Goal: Task Accomplishment & Management: Manage account settings

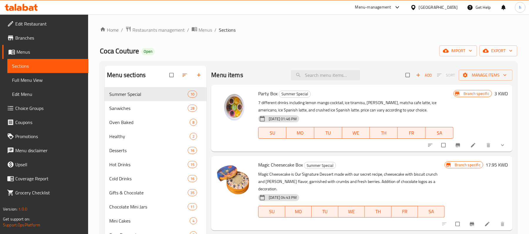
click at [447, 7] on div "[GEOGRAPHIC_DATA]" at bounding box center [438, 7] width 39 height 6
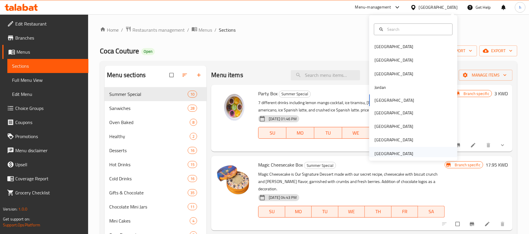
click at [386, 155] on div "[GEOGRAPHIC_DATA]" at bounding box center [393, 154] width 39 height 6
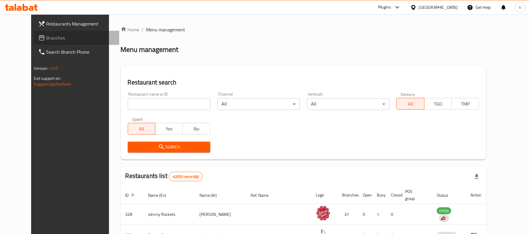
click at [46, 37] on span "Branches" at bounding box center [80, 37] width 68 height 7
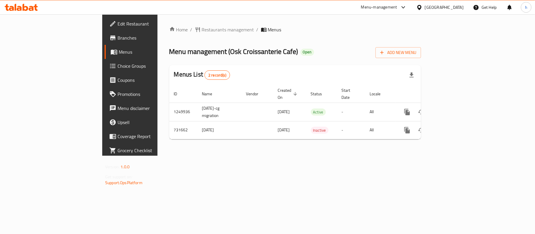
click at [281, 156] on div "Home / Restaurants management / Menus Menu management ( Osk Croissanterie Cafe …" at bounding box center [294, 85] width 275 height 142
click at [329, 37] on div "Home / Restaurants management / Menus Menu management ( Osk Croissanterie Cafe …" at bounding box center [295, 85] width 252 height 118
click at [451, 8] on div "[GEOGRAPHIC_DATA]" at bounding box center [444, 7] width 39 height 6
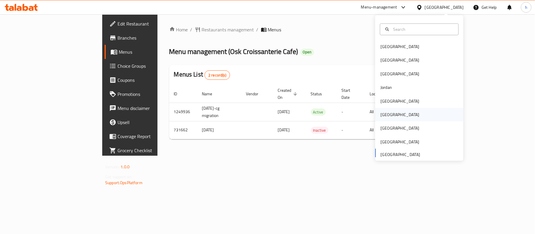
click at [390, 116] on div "[GEOGRAPHIC_DATA]" at bounding box center [419, 115] width 88 height 14
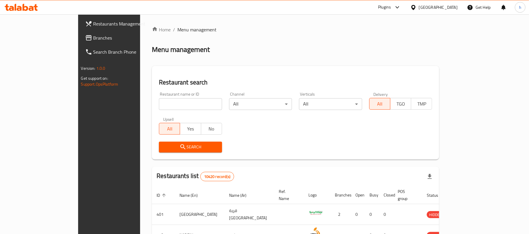
click at [78, 37] on div "Restaurants Management Branches Search Branch Phone Version: 1.0.0 Get support …" at bounding box center [264, 213] width 373 height 399
click at [93, 38] on span "Branches" at bounding box center [127, 37] width 68 height 7
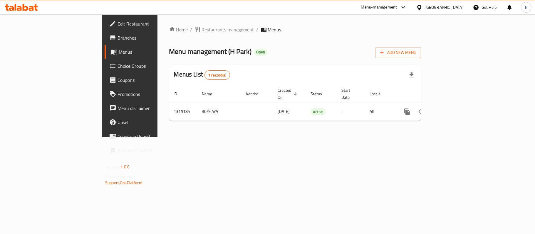
click at [267, 39] on div "Home / Restaurants management / Menus Menu management ( H Park ) Open Add New M…" at bounding box center [295, 76] width 252 height 100
click at [307, 137] on div "Home / Restaurants management / Menus Menu management ( H Park ) Open Add New M…" at bounding box center [294, 75] width 275 height 123
click at [459, 5] on div "[GEOGRAPHIC_DATA]" at bounding box center [444, 7] width 39 height 6
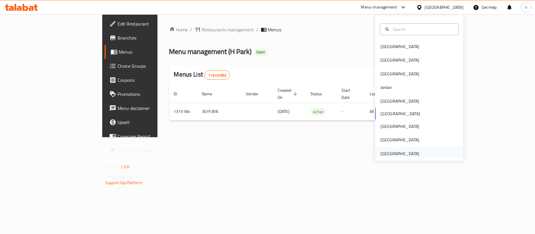
click at [395, 153] on div "[GEOGRAPHIC_DATA]" at bounding box center [399, 154] width 39 height 6
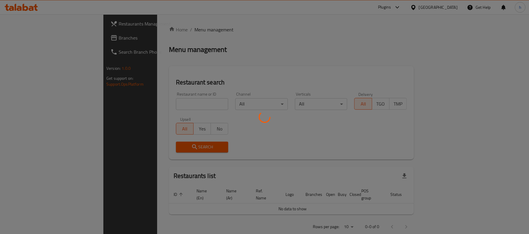
click at [29, 38] on div at bounding box center [264, 117] width 529 height 234
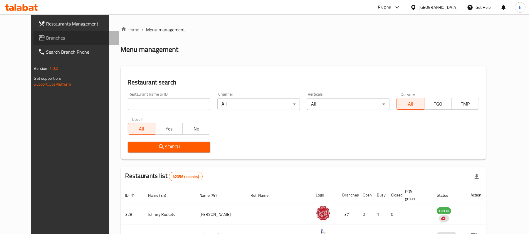
click at [46, 37] on span "Branches" at bounding box center [80, 37] width 68 height 7
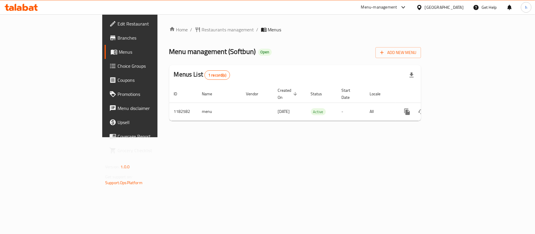
click at [237, 137] on div "Home / Restaurants management / Menus Menu management ( Softbun ) Open Add New …" at bounding box center [294, 75] width 275 height 123
click at [276, 54] on div "Menu management ( Softbun ) Open Add New Menu" at bounding box center [295, 51] width 252 height 13
click at [202, 32] on span "Restaurants management" at bounding box center [228, 29] width 52 height 7
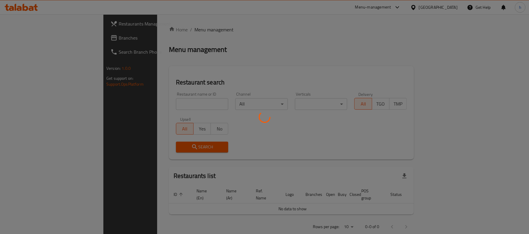
click at [26, 42] on div at bounding box center [264, 117] width 529 height 234
click at [26, 39] on div at bounding box center [264, 117] width 529 height 234
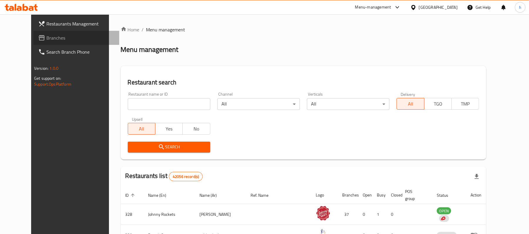
click at [46, 37] on span "Branches" at bounding box center [80, 37] width 68 height 7
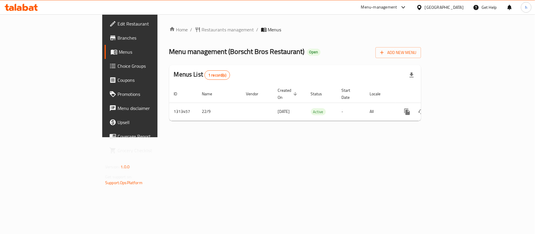
click at [462, 9] on div "[GEOGRAPHIC_DATA]" at bounding box center [444, 7] width 39 height 6
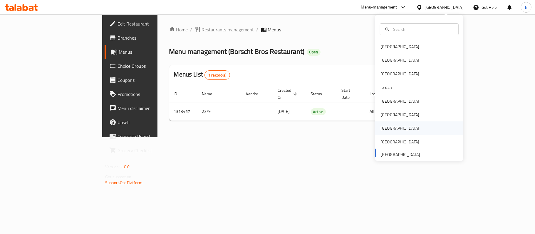
click at [388, 128] on div "[GEOGRAPHIC_DATA]" at bounding box center [400, 129] width 48 height 14
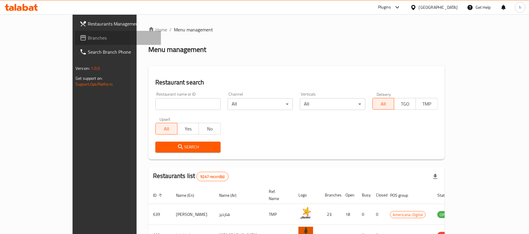
click at [88, 36] on span "Branches" at bounding box center [122, 37] width 68 height 7
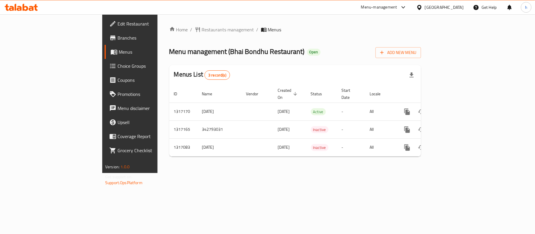
click at [196, 169] on div "Home / Restaurants management / Menus Menu management ( Bhai Bondhu Restaurant …" at bounding box center [294, 93] width 275 height 159
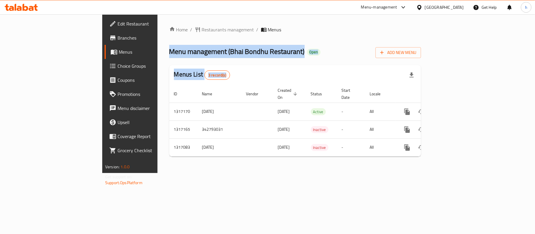
drag, startPoint x: 270, startPoint y: 58, endPoint x: 240, endPoint y: 28, distance: 42.8
click at [239, 28] on div "Home / Restaurants management / Menus Menu management ( Bhai Bondhu Restaurant …" at bounding box center [295, 93] width 252 height 135
click at [270, 29] on ol "Home / Restaurants management / Menus" at bounding box center [295, 29] width 252 height 7
click at [268, 42] on div "Home / Restaurants management / Menus Menu management ( Bhai Bondhu Restaurant …" at bounding box center [295, 93] width 252 height 135
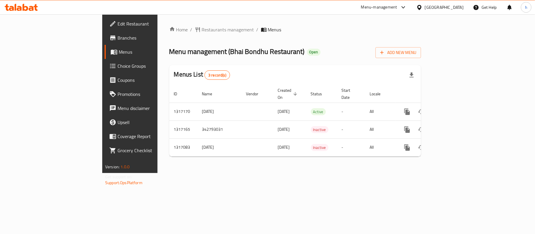
click at [291, 31] on ol "Home / Restaurants management / Menus" at bounding box center [295, 29] width 252 height 7
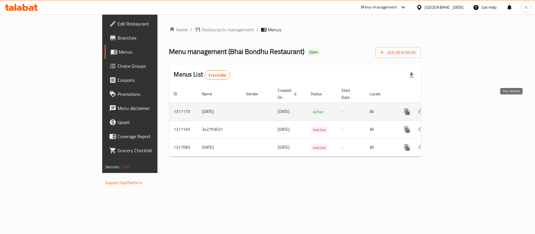
click at [456, 105] on link "enhanced table" at bounding box center [449, 112] width 14 height 14
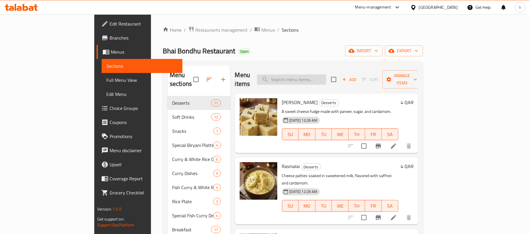
click at [324, 77] on input "search" at bounding box center [291, 80] width 69 height 10
paste input "Khaja"
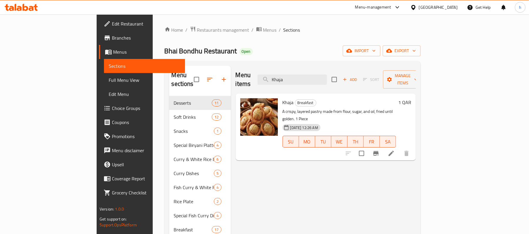
type input "Khaja"
click at [450, 6] on div "[GEOGRAPHIC_DATA]" at bounding box center [438, 7] width 39 height 6
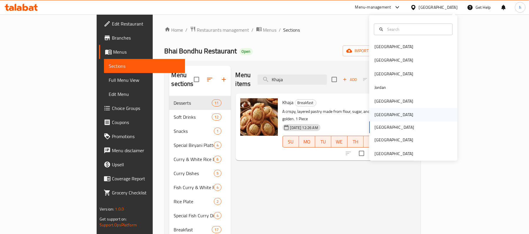
click at [377, 113] on div "[GEOGRAPHIC_DATA]" at bounding box center [393, 115] width 39 height 6
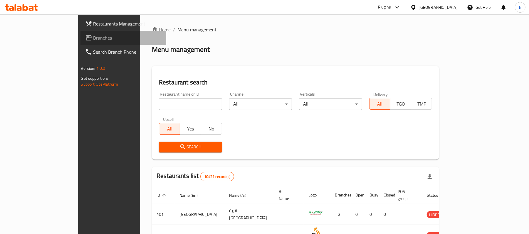
click at [93, 36] on span "Branches" at bounding box center [127, 37] width 68 height 7
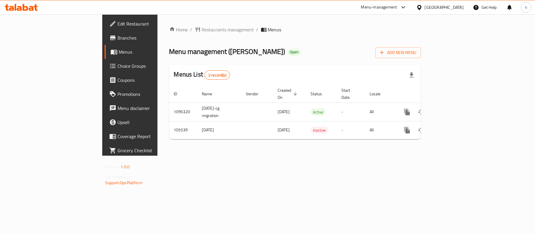
click at [275, 51] on div "Menu management ( Habib Beirut ) Open Add New Menu" at bounding box center [295, 51] width 252 height 13
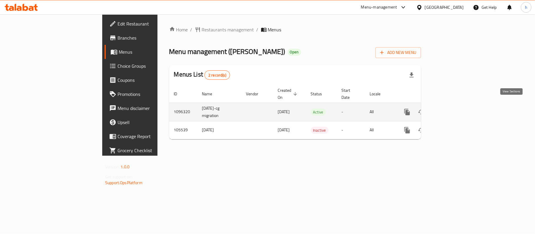
click at [453, 109] on icon "enhanced table" at bounding box center [449, 112] width 7 height 7
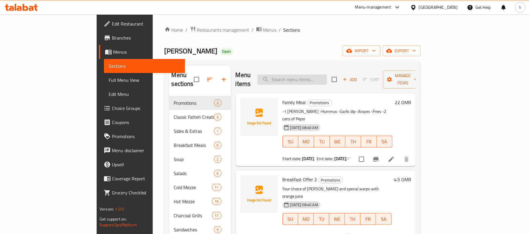
click at [327, 78] on input "search" at bounding box center [291, 80] width 69 height 10
paste input "Lebanese Burger With Fries"
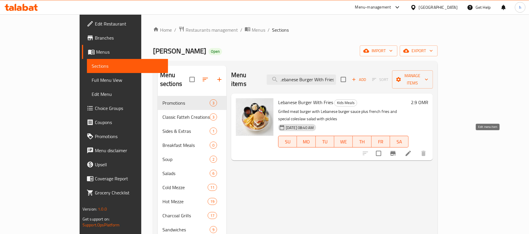
type input "Lebanese Burger With Fries"
click at [412, 150] on icon at bounding box center [408, 153] width 7 height 7
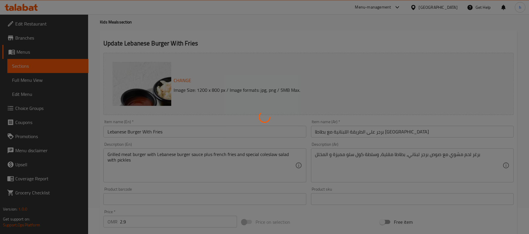
scroll to position [78, 0]
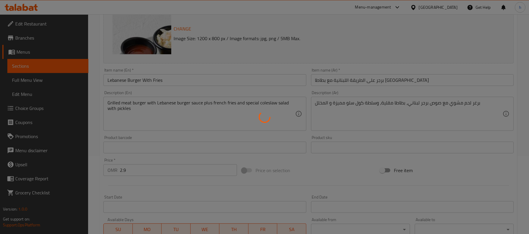
click at [380, 102] on div at bounding box center [264, 117] width 529 height 234
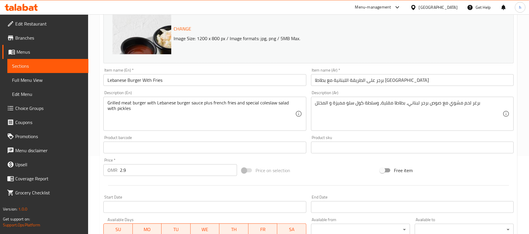
click at [380, 102] on textarea "برغر لحم مشوي مع صوص برجر لبناني، بطاطا مقلية، وسلطة كول سلو مميزة و المخلل" at bounding box center [408, 114] width 187 height 28
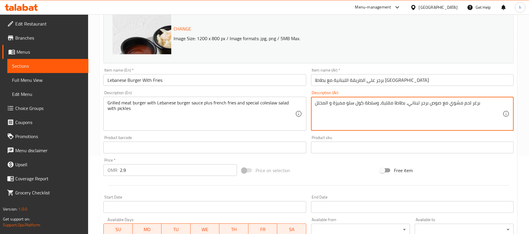
click at [380, 102] on textarea "برغر لحم مشوي مع صوص برجر لبناني، بطاطا مقلية، وسلطة كول سلو مميزة و المخلل" at bounding box center [408, 114] width 187 height 28
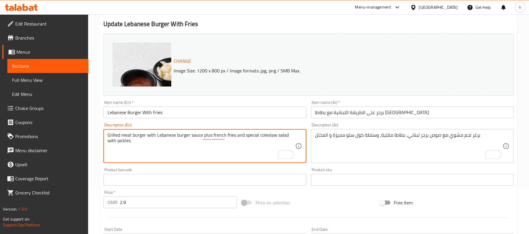
scroll to position [39, 0]
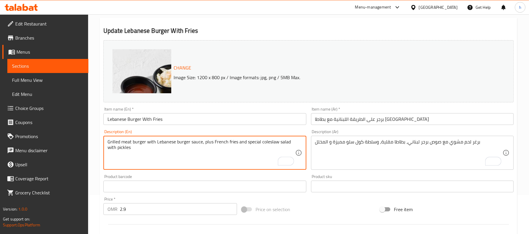
type textarea "Grilled meat burger with Lebanese burger sauce, plus French fries and special c…"
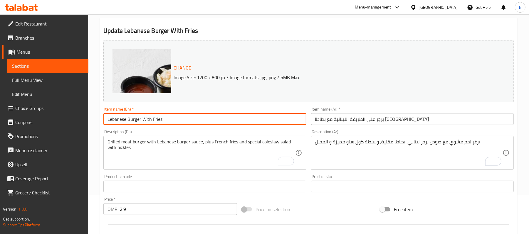
scroll to position [11, 0]
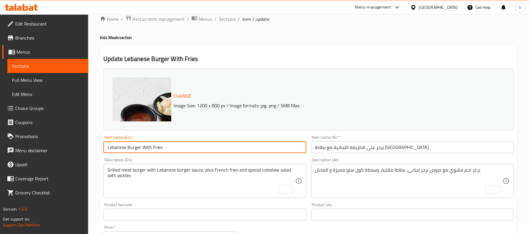
click at [163, 141] on div "Change Image Size: 1200 x 800 px / Image formats: jpg, png / 5MB Max. Item name…" at bounding box center [308, 197] width 415 height 262
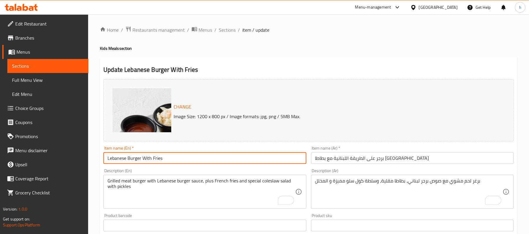
click at [440, 17] on div "Home / Restaurants management / Menus / Sections / item / update Kids Meals sec…" at bounding box center [308, 218] width 441 height 409
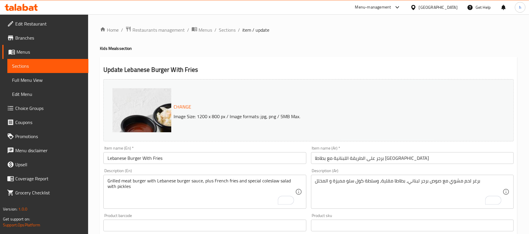
click at [415, 8] on icon at bounding box center [413, 7] width 4 height 5
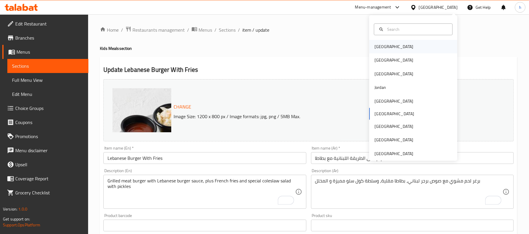
click at [377, 50] on div "[GEOGRAPHIC_DATA]" at bounding box center [393, 46] width 39 height 6
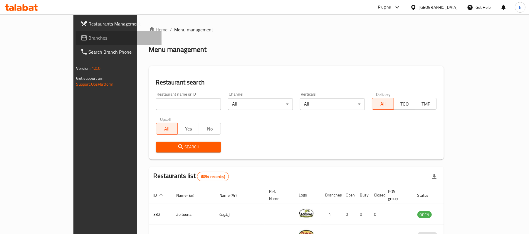
click at [89, 39] on span "Branches" at bounding box center [123, 37] width 68 height 7
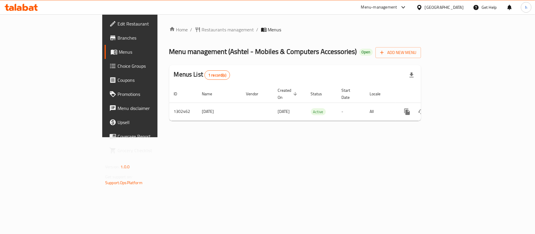
click at [160, 137] on div "Home / Restaurants management / Menus Menu management ( Ashtel - Mobiles & Comp…" at bounding box center [294, 75] width 275 height 123
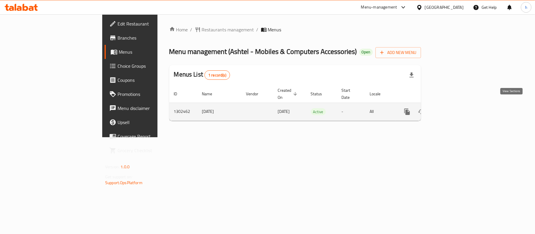
click at [453, 109] on icon "enhanced table" at bounding box center [449, 111] width 7 height 7
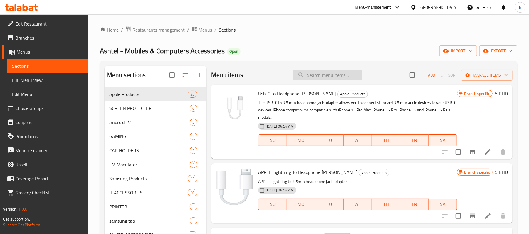
click at [349, 78] on input "search" at bounding box center [327, 75] width 69 height 10
paste input "Heatz Charging Cable USB to Lightn"
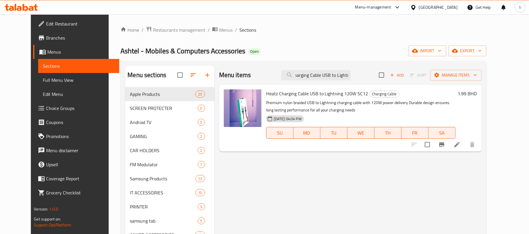
type input "Heatz Charging Cable USB to Lightn"
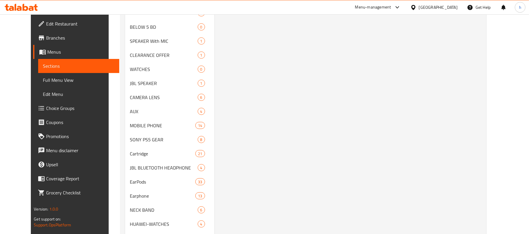
scroll to position [146, 0]
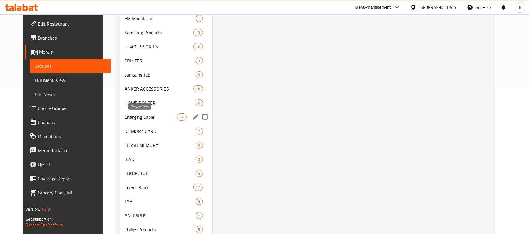
click at [124, 114] on span "Charging Cable" at bounding box center [150, 117] width 53 height 7
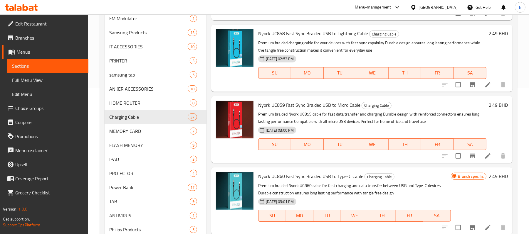
scroll to position [117, 0]
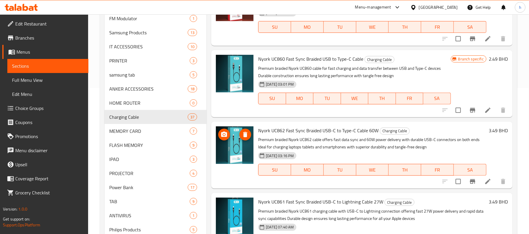
click at [231, 131] on img at bounding box center [235, 146] width 38 height 38
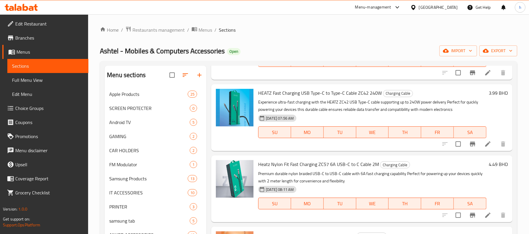
scroll to position [430, 0]
